Goal: Task Accomplishment & Management: Manage account settings

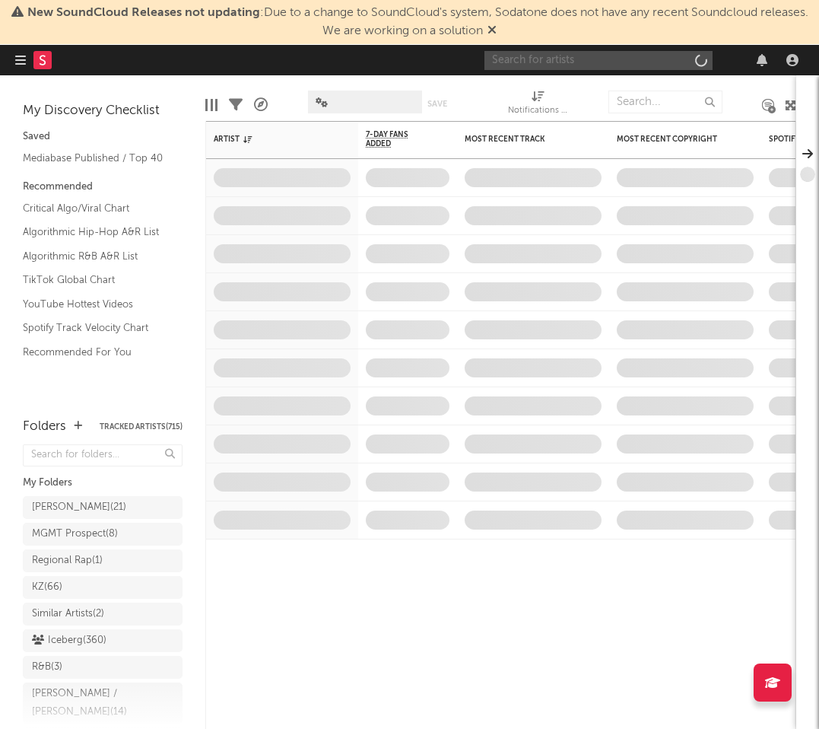
click at [580, 51] on input "text" at bounding box center [599, 60] width 228 height 19
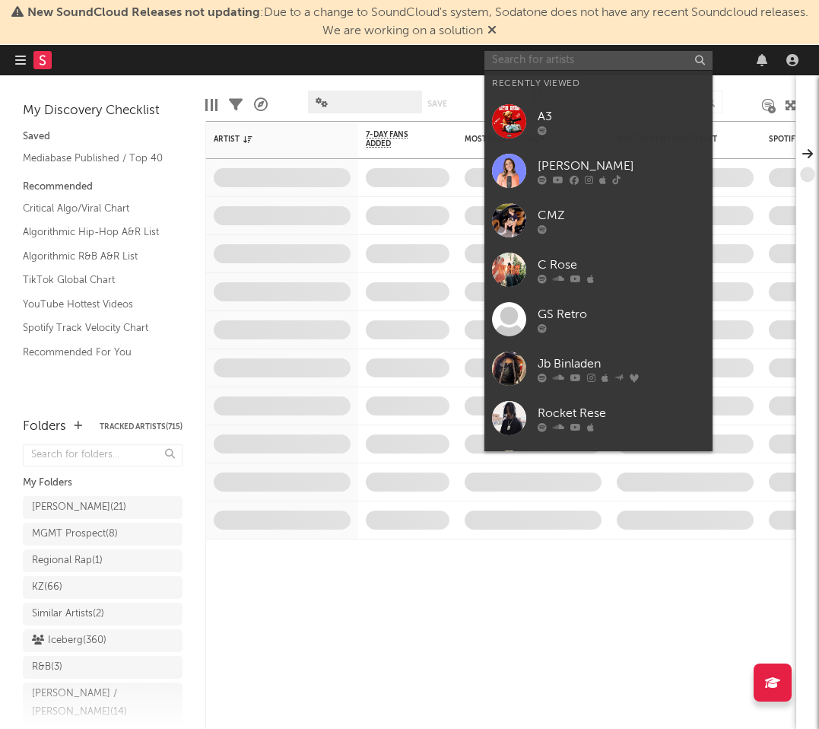
paste input "Hey Jonny, We’ve been trying to get in touch with him and will let you know onc…"
type input "Hey Jonny, We’ve been trying to get in touch with him and will let you know onc…"
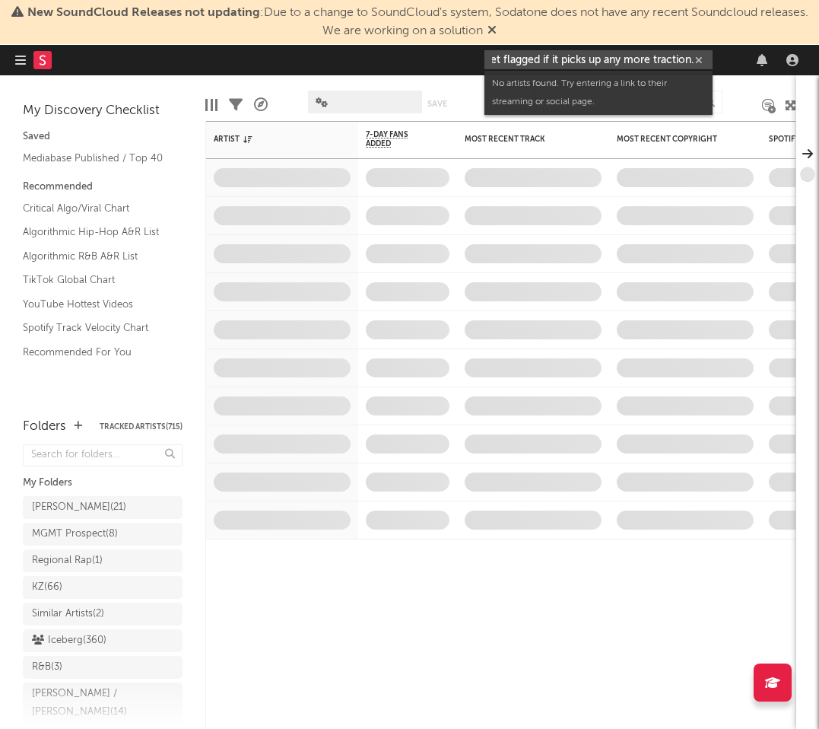
click at [621, 60] on input "Hey Jonny, We’ve been trying to get in touch with him and will let you know onc…" at bounding box center [599, 59] width 228 height 19
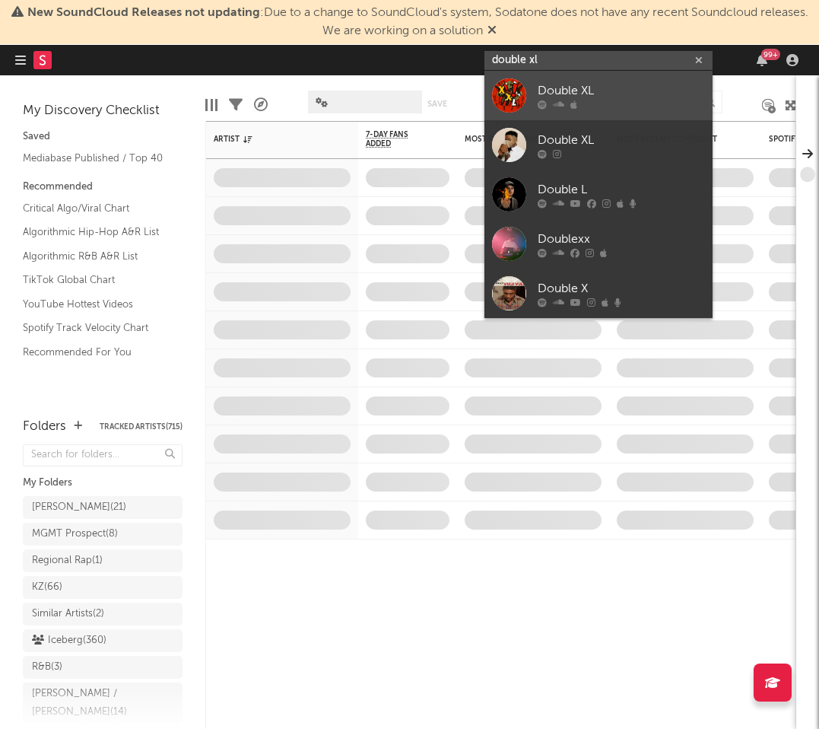
type input "double xl"
click at [650, 91] on div "Double XL" at bounding box center [621, 90] width 167 height 18
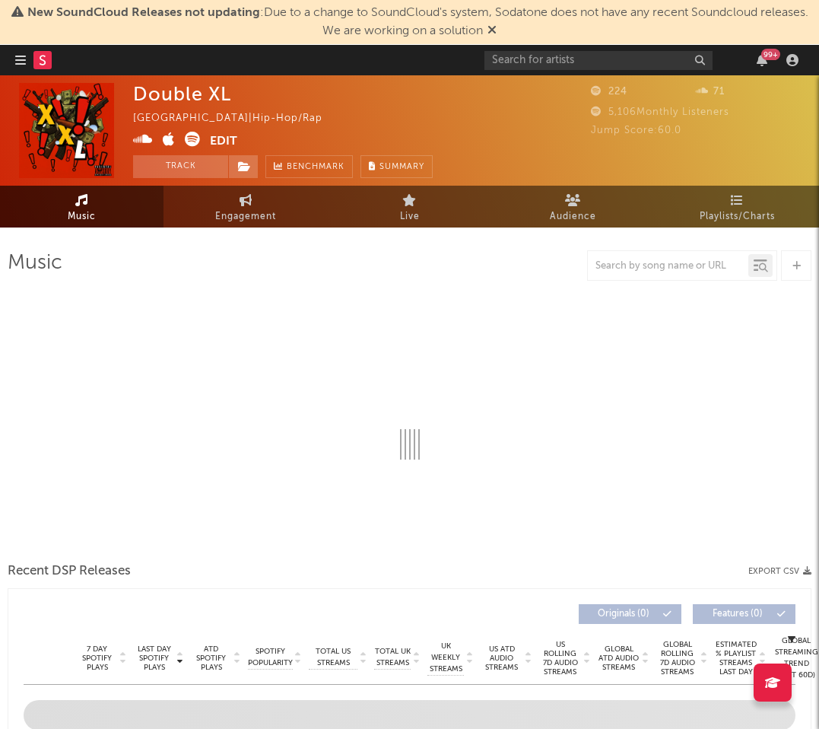
select select "1w"
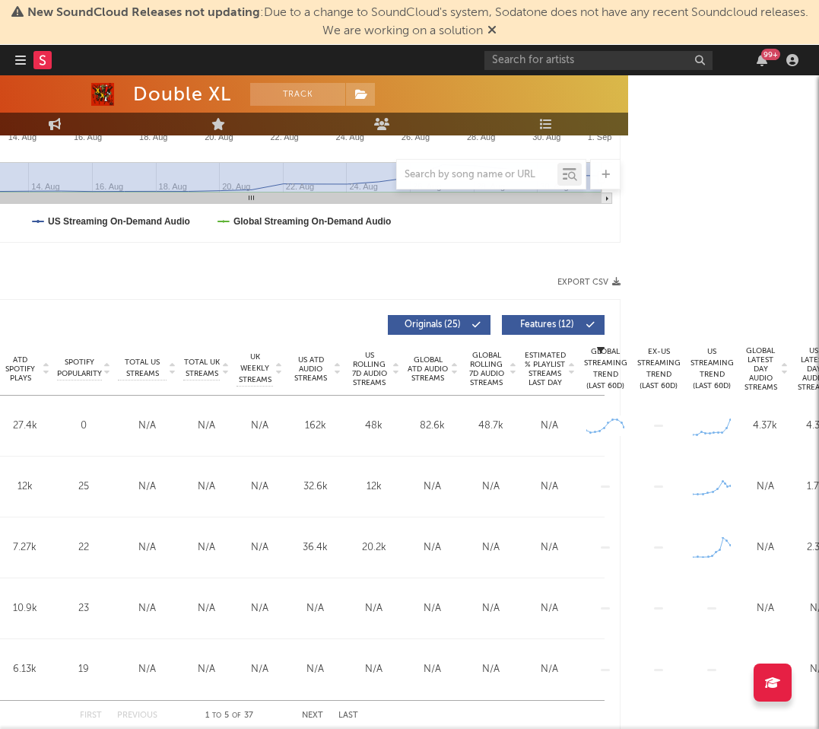
scroll to position [409, 278]
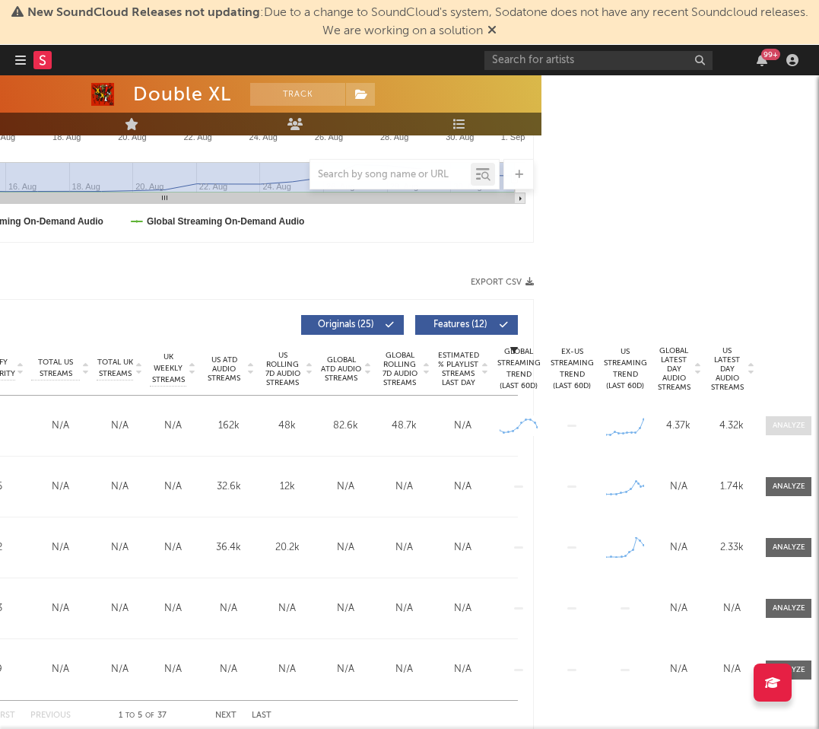
click at [770, 419] on span at bounding box center [789, 425] width 46 height 19
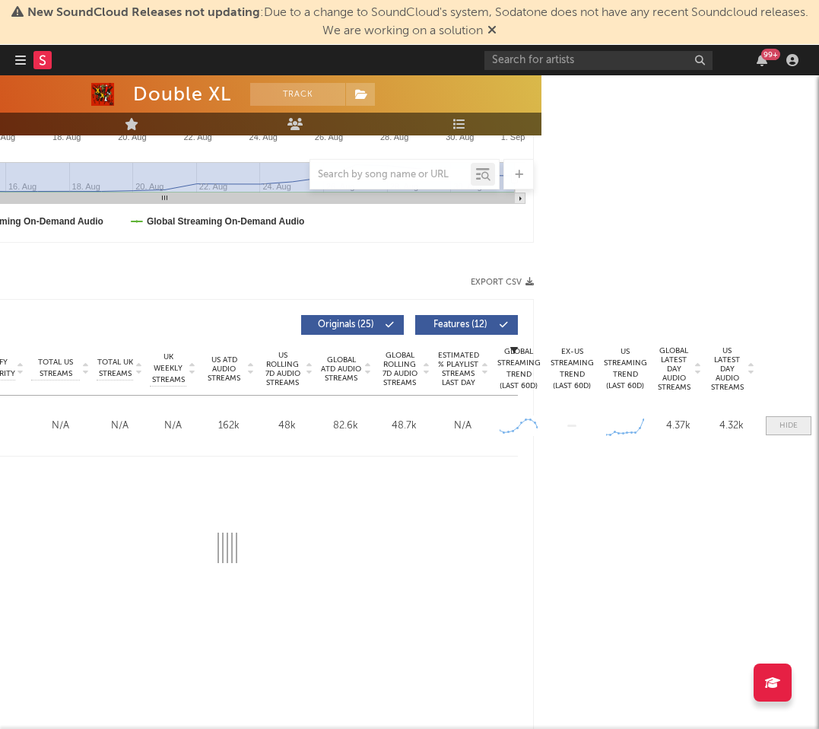
select select "1w"
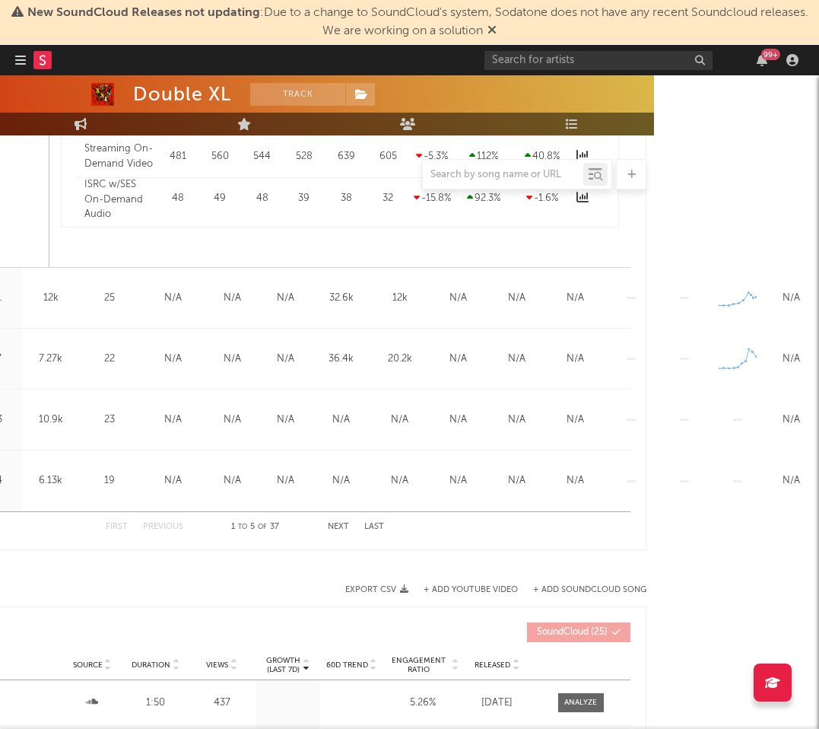
scroll to position [1321, 278]
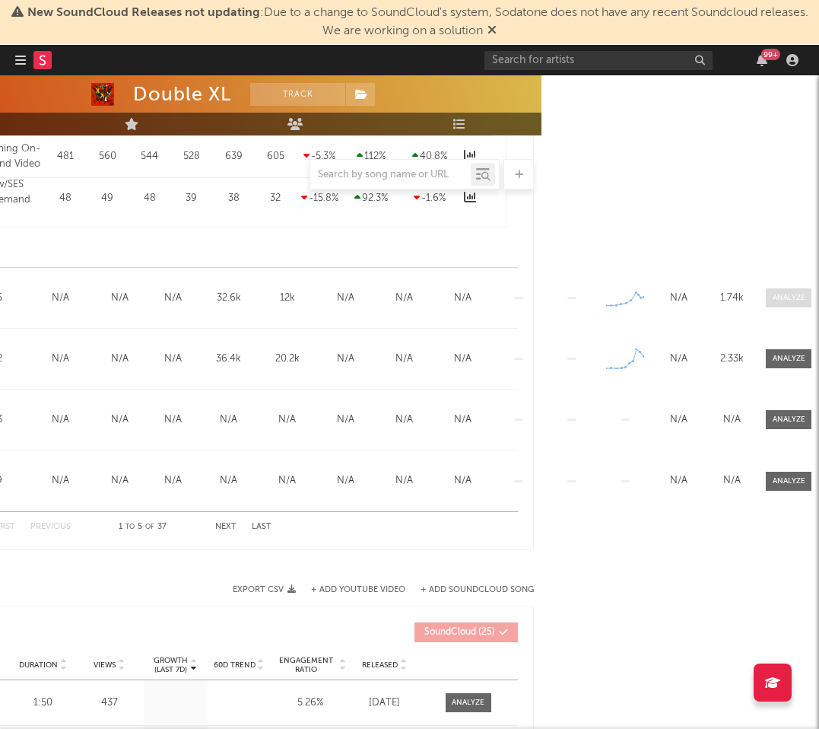
click at [790, 301] on div at bounding box center [789, 297] width 33 height 11
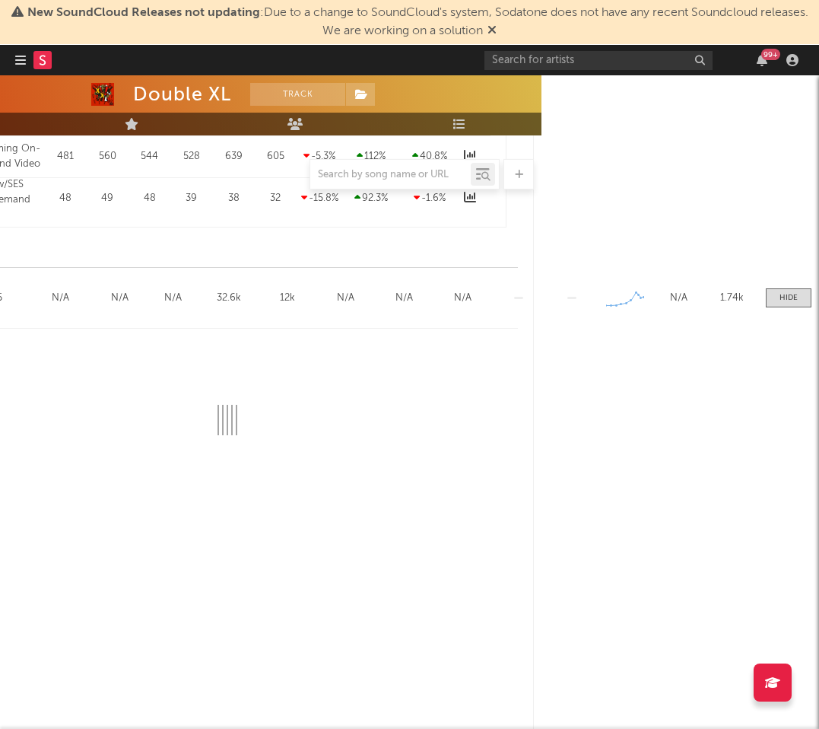
select select "1w"
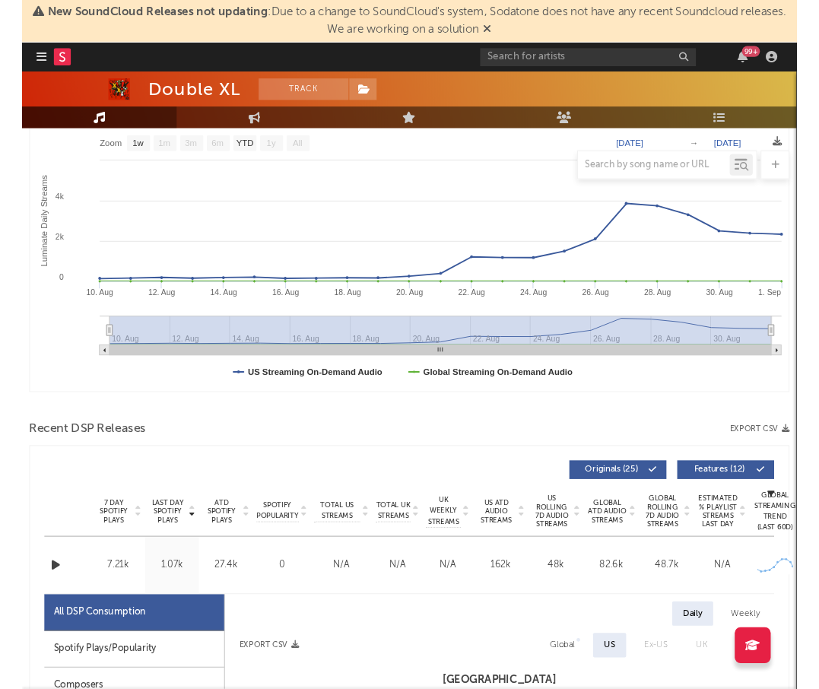
scroll to position [0, 0]
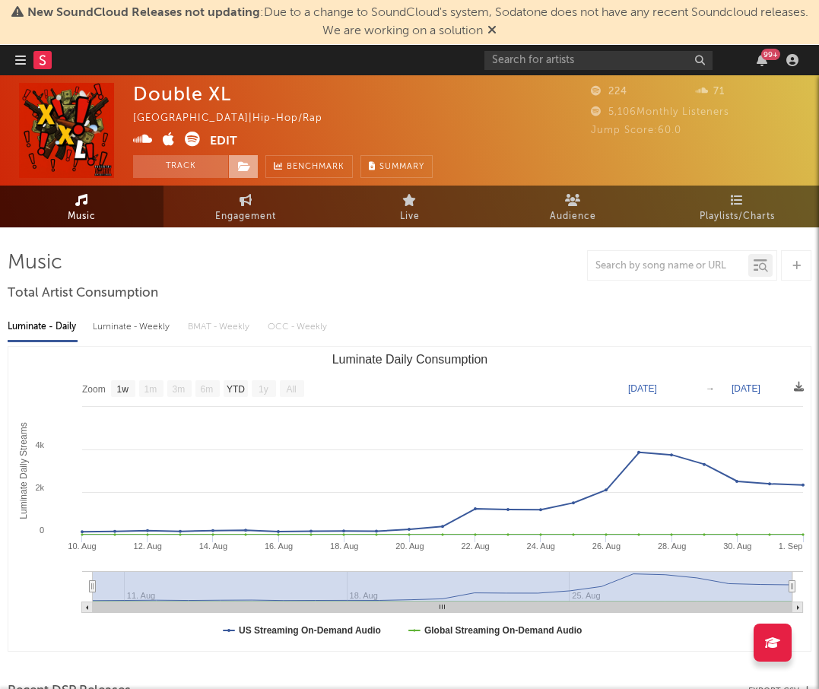
click at [252, 168] on span at bounding box center [243, 166] width 30 height 23
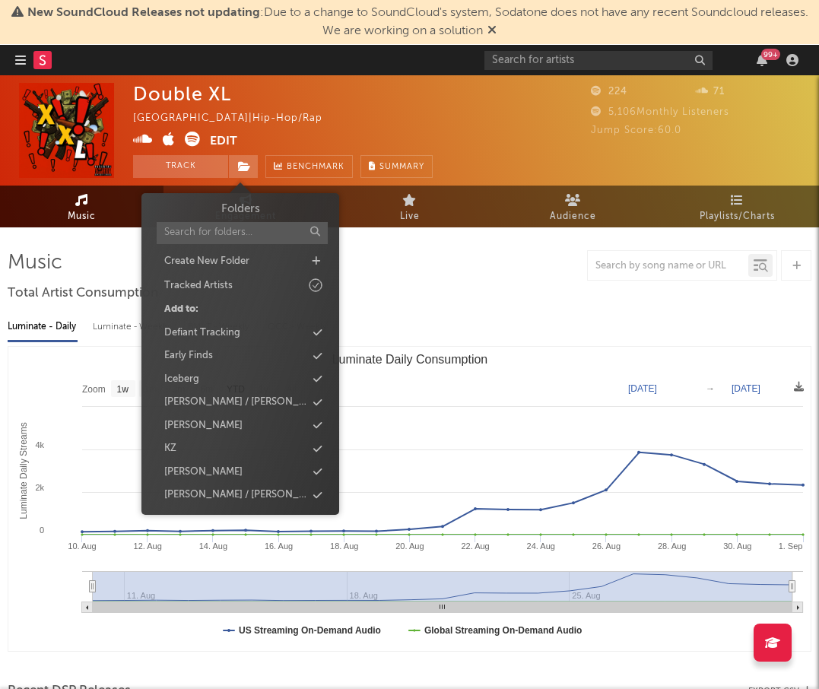
click at [223, 141] on button "Edit" at bounding box center [223, 141] width 27 height 19
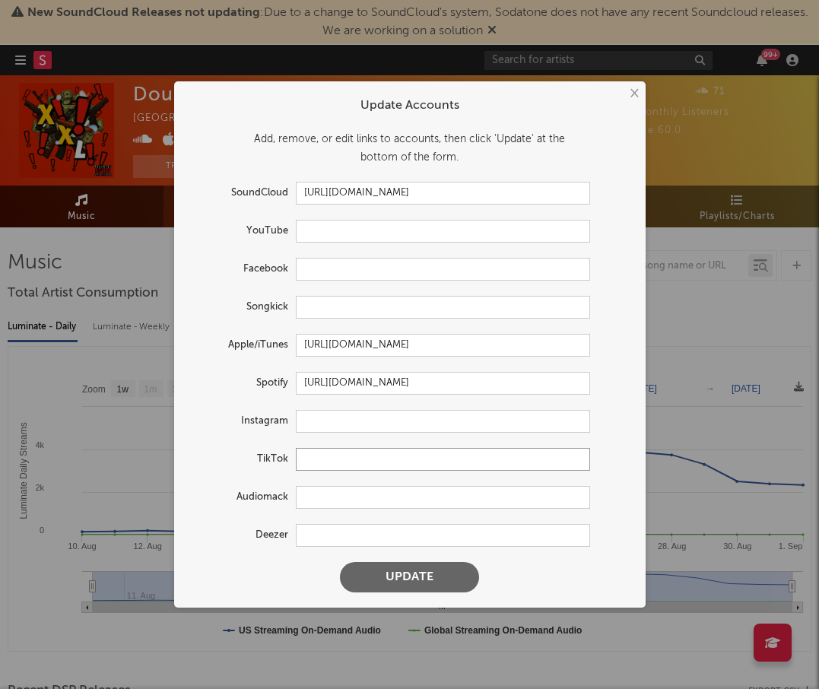
click at [336, 468] on input "text" at bounding box center [443, 459] width 294 height 23
paste input "https://www.tiktok.com/t/ZTHtmCJ3t4PDn-6uaIc/"
type input "https://www.tiktok.com/t/ZTHtmCJ3t4PDn-6uaIc/"
click at [411, 576] on button "Update" at bounding box center [409, 577] width 139 height 30
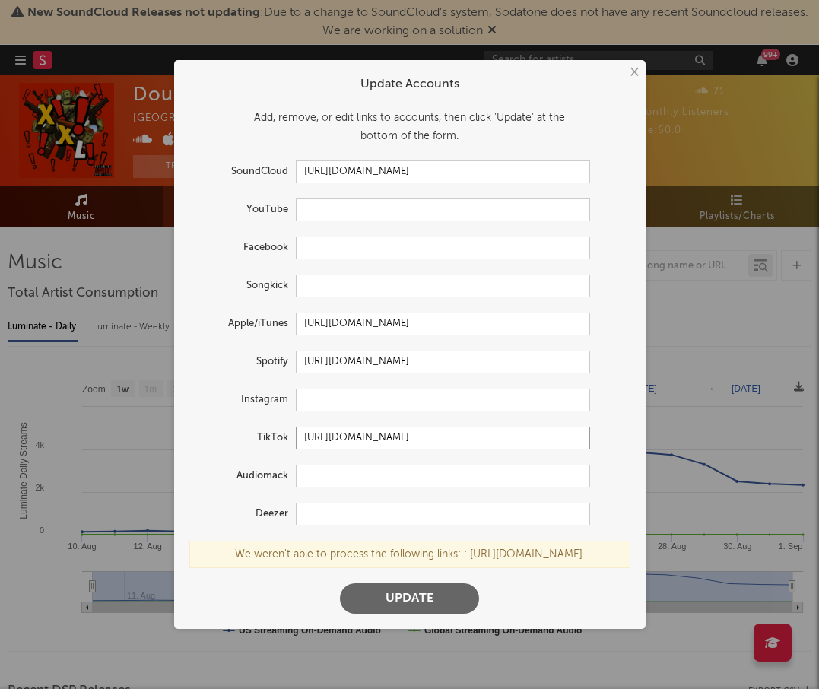
click at [394, 430] on input "https://www.tiktok.com/t/ZTHtmCJ3t4PDn-6uaIc/" at bounding box center [443, 438] width 294 height 23
click at [707, 110] on div "× Update Accounts Add, remove, or edit links to accounts, then click 'Update' a…" at bounding box center [409, 344] width 819 height 689
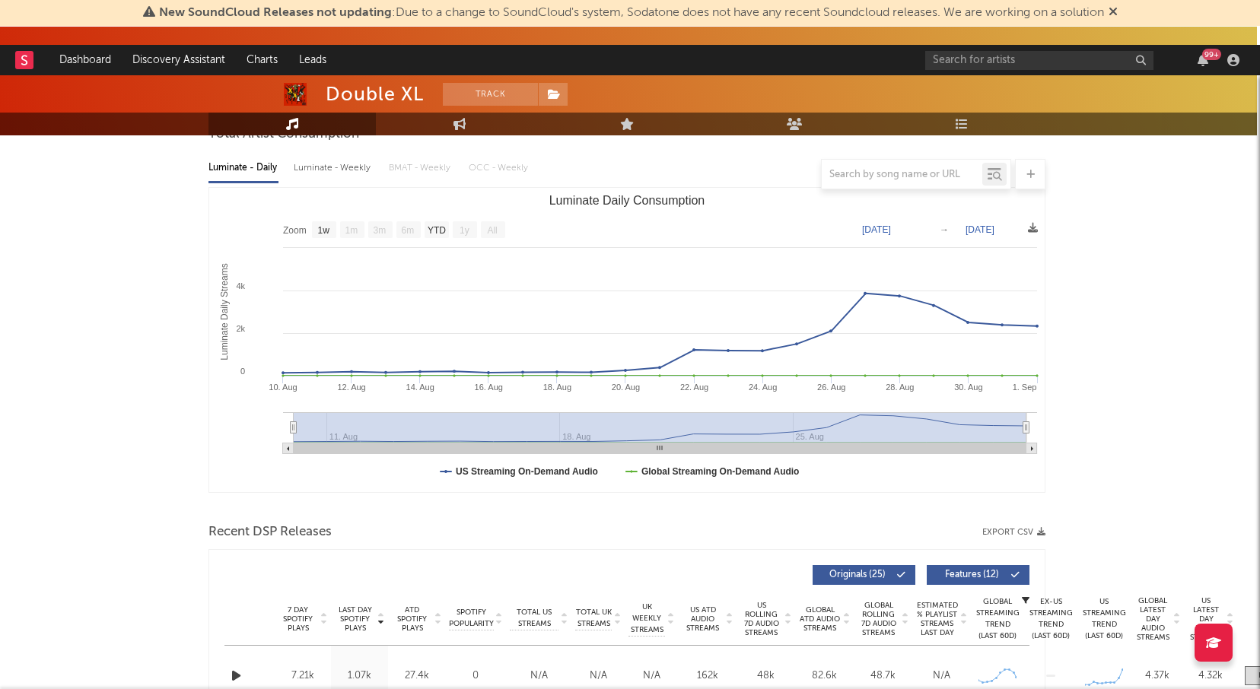
scroll to position [0, 3]
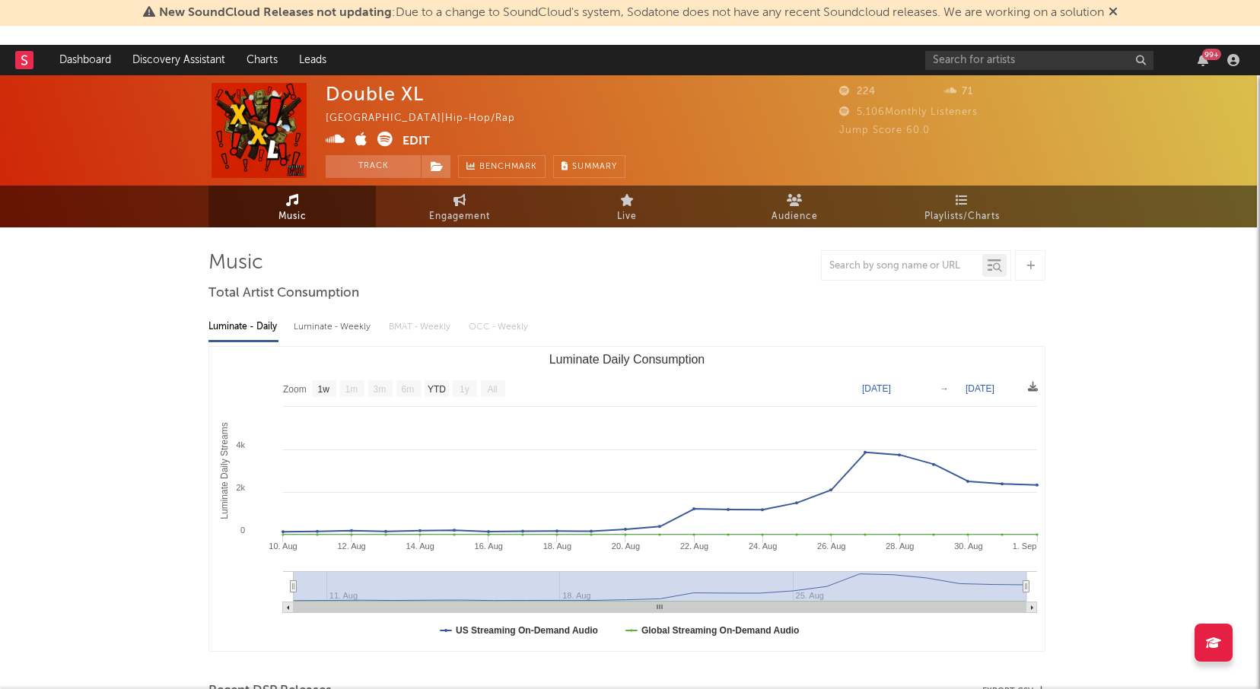
click at [415, 135] on button "Edit" at bounding box center [415, 141] width 27 height 19
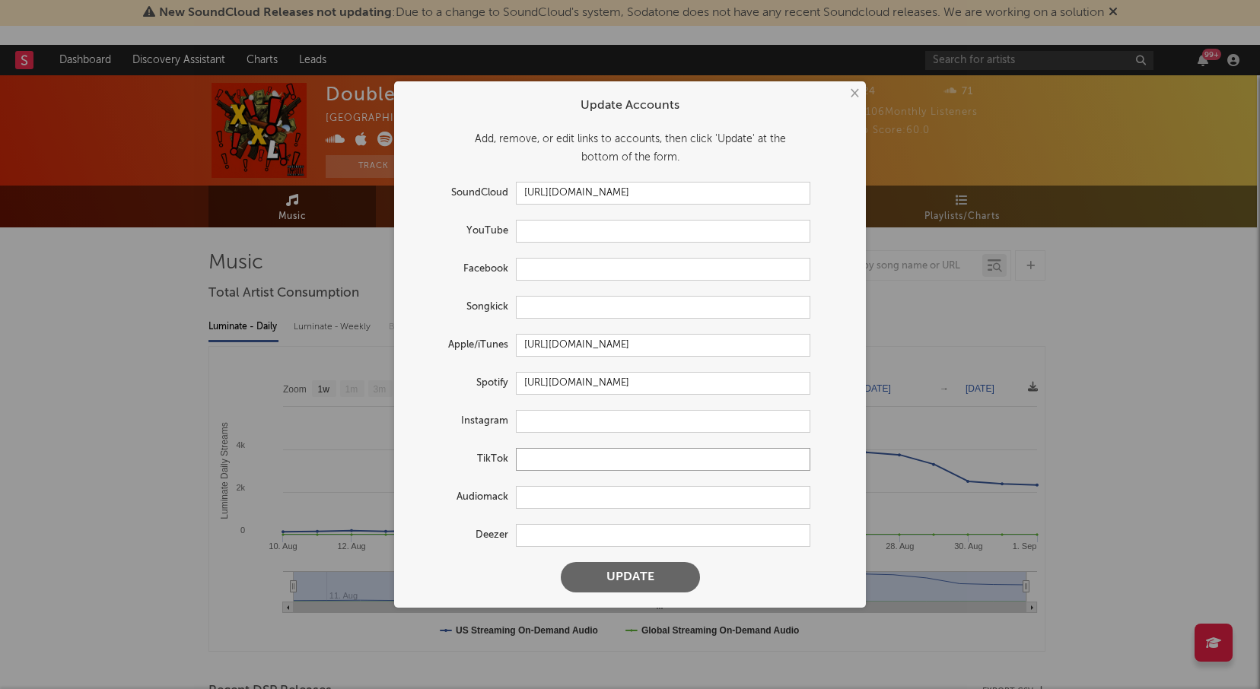
click at [544, 459] on input "text" at bounding box center [663, 459] width 294 height 23
paste input "https://www.tiktok.com/@dykjigg"
type input "zhttps://www.tiktok.com/@dykjigg"
click at [610, 578] on button "Update" at bounding box center [630, 577] width 139 height 30
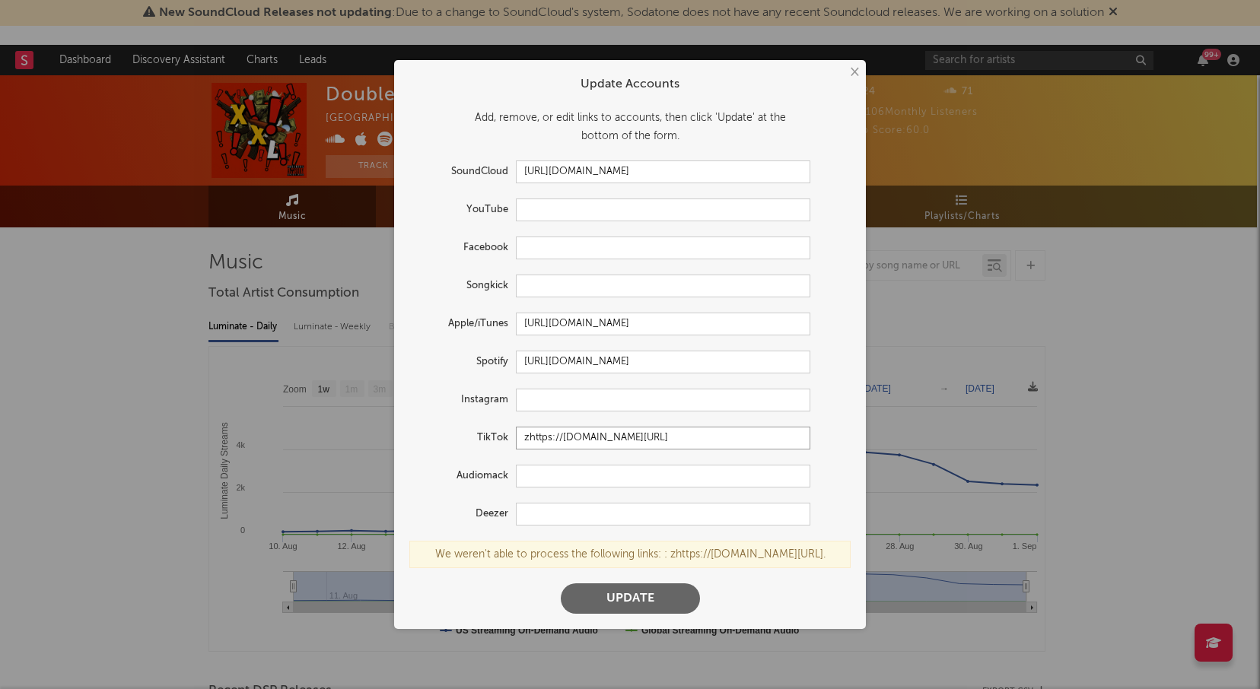
click at [687, 443] on input "zhttps://www.tiktok.com/@dykjigg" at bounding box center [663, 438] width 294 height 23
click at [818, 130] on div "× Update Accounts Add, remove, or edit links to accounts, then click 'Update' a…" at bounding box center [630, 344] width 1260 height 689
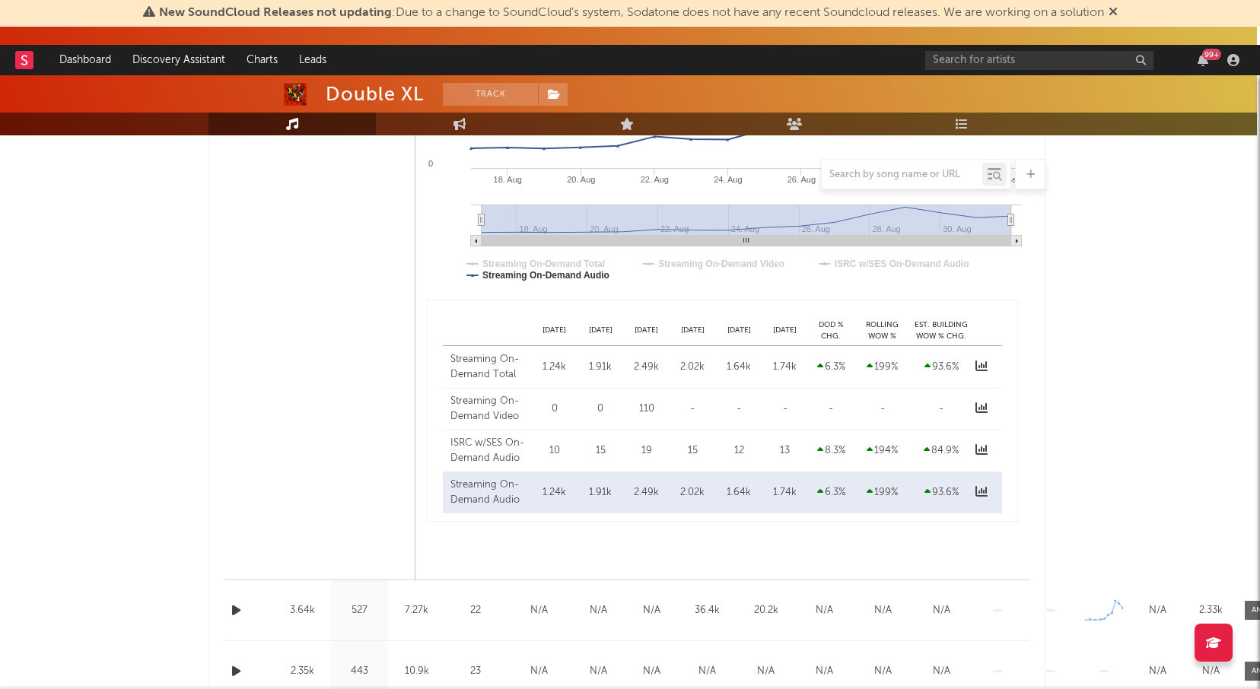
scroll to position [1778, 3]
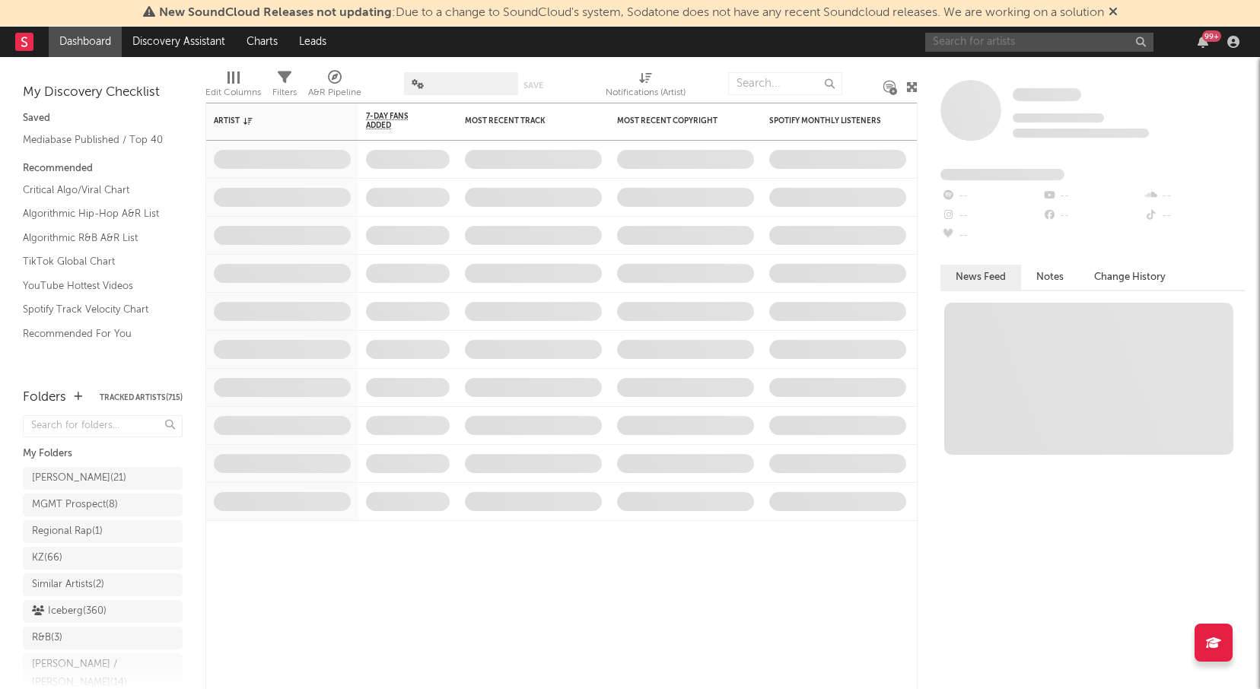
click at [999, 33] on input "text" at bounding box center [1039, 42] width 228 height 19
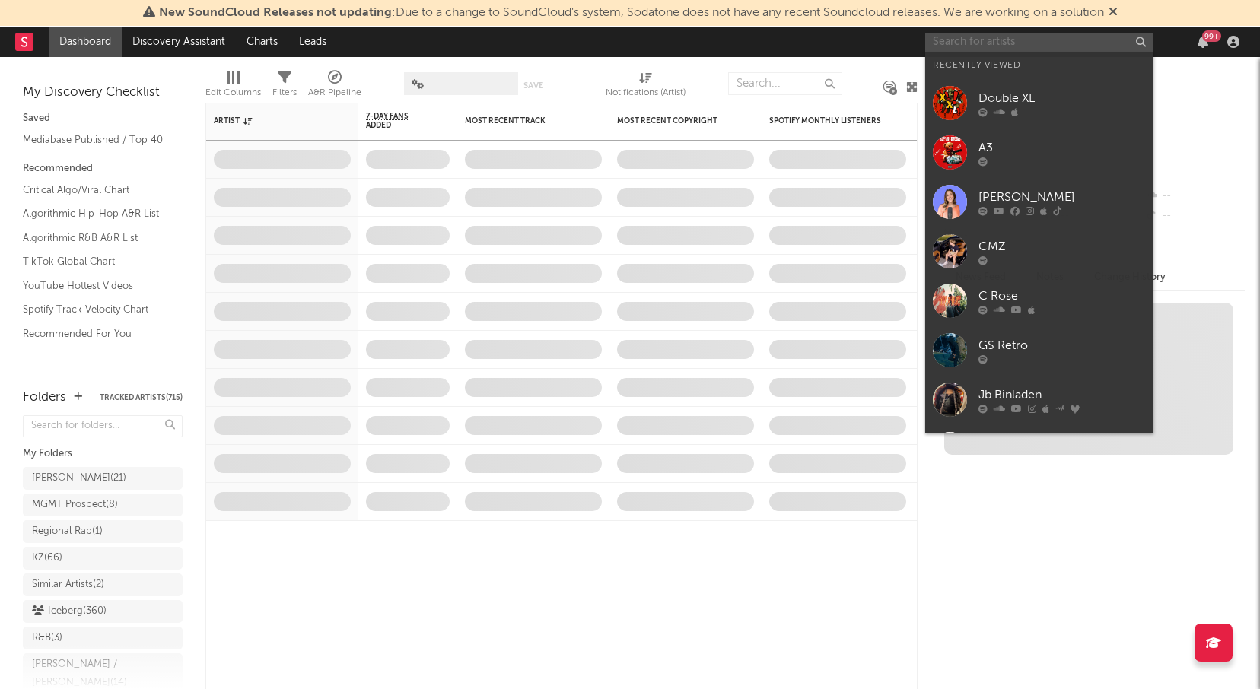
type input "d"
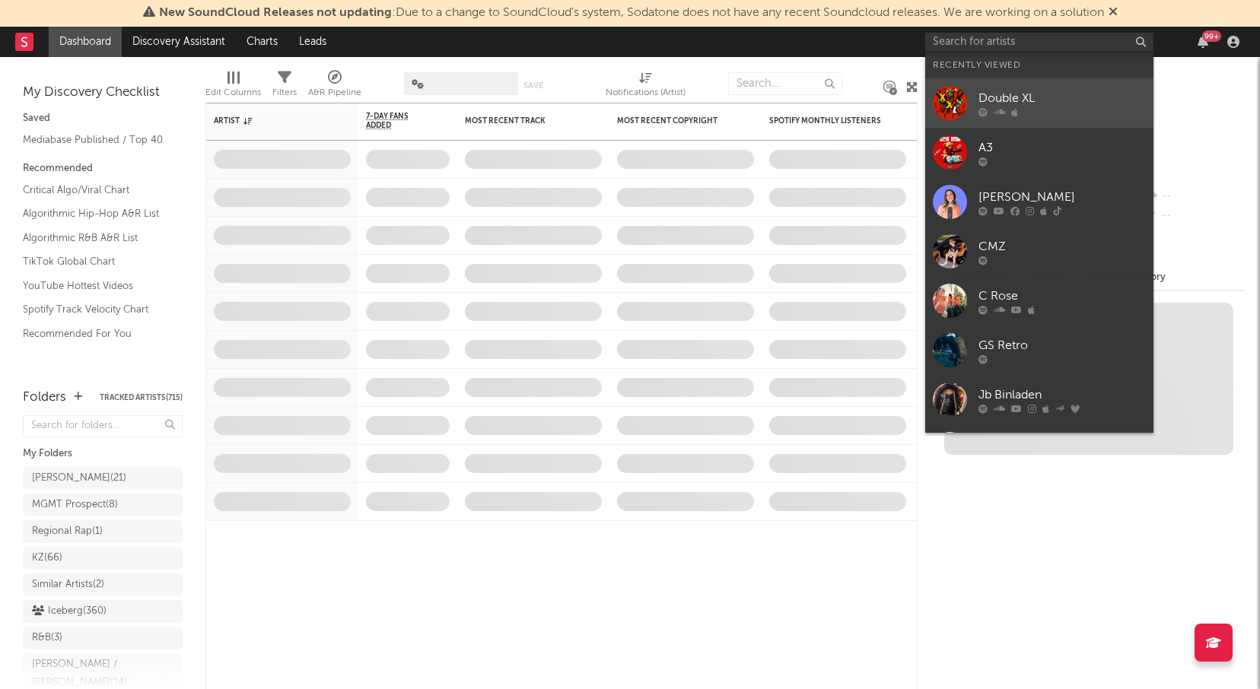
click at [1039, 94] on div "Double XL" at bounding box center [1061, 98] width 167 height 18
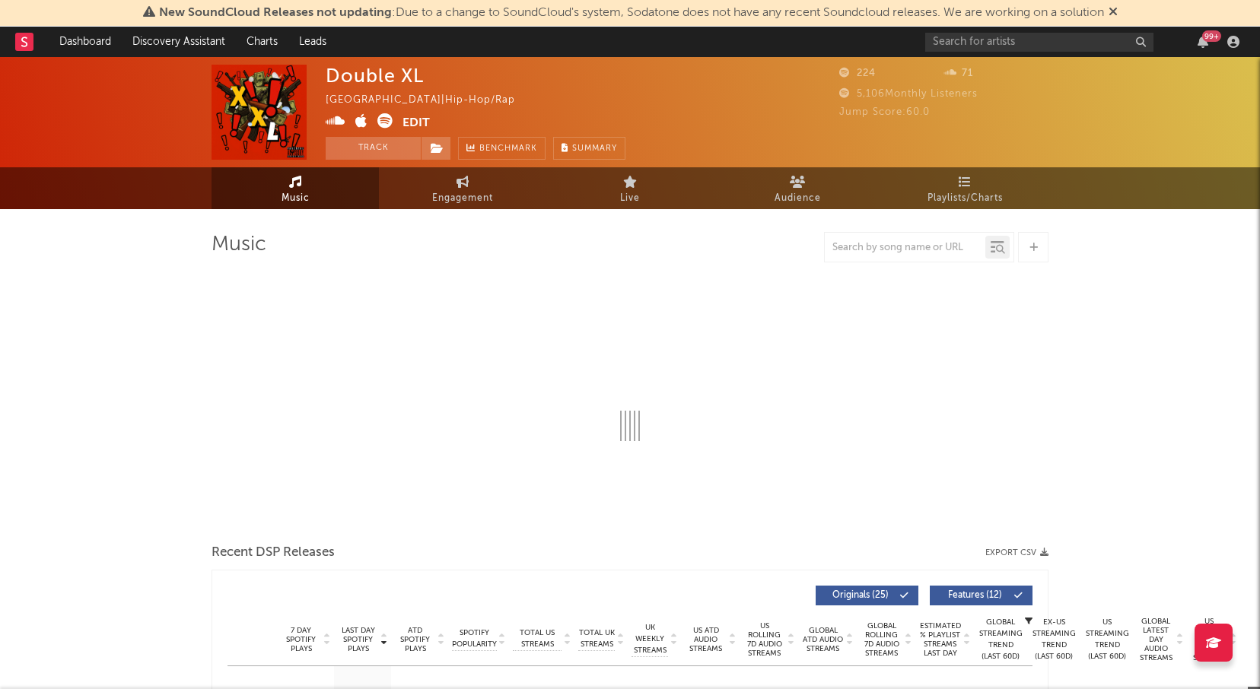
select select "1w"
